Goal: Check status: Check status

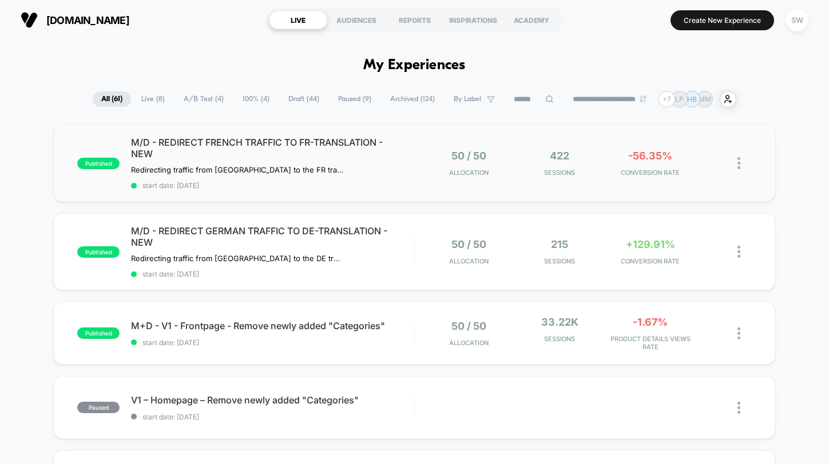
click at [425, 186] on div "published M/D - REDIRECT FRENCH TRAFFIC TO FR-TRANSLATION - NEW Redirecting tra…" at bounding box center [414, 163] width 721 height 77
